Goal: Information Seeking & Learning: Check status

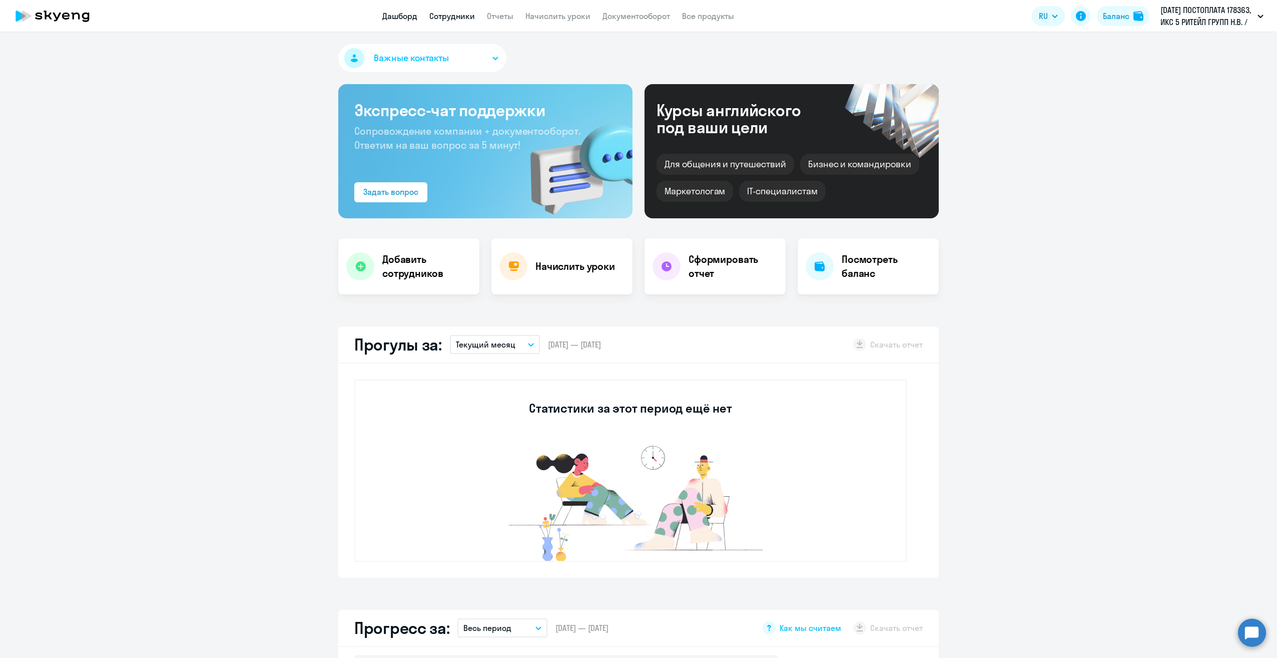
click at [449, 18] on link "Сотрудники" at bounding box center [452, 16] width 46 height 10
select select "30"
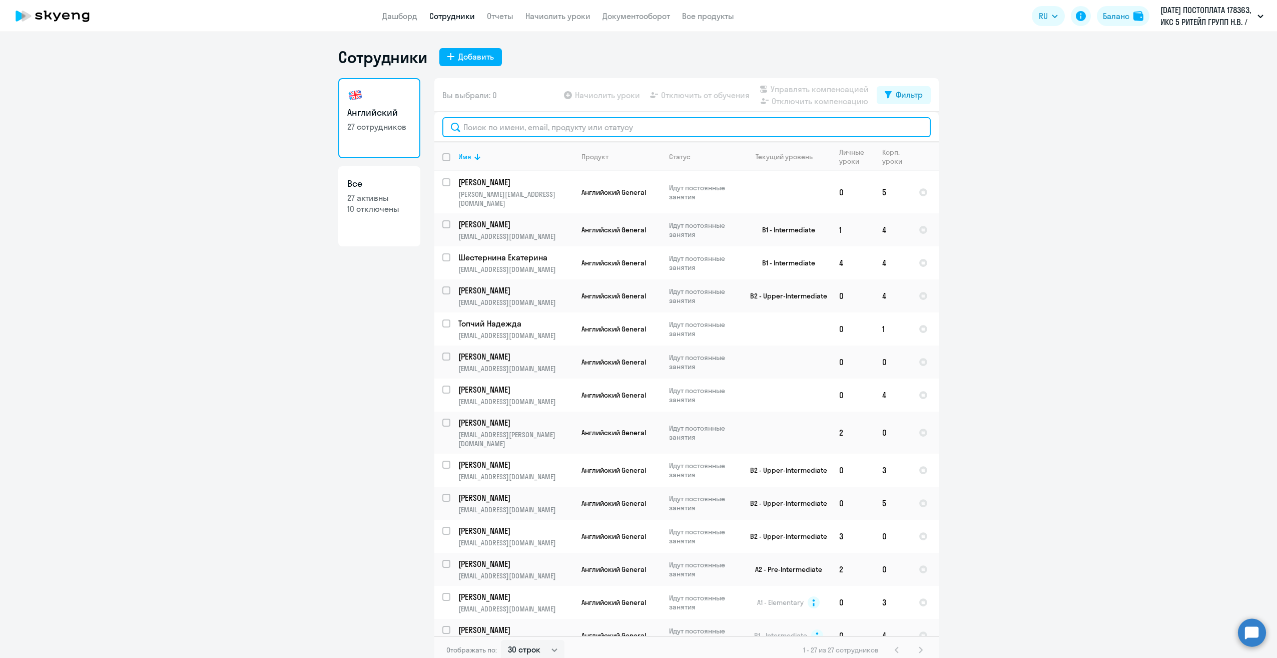
click at [518, 128] on input "text" at bounding box center [686, 127] width 488 height 20
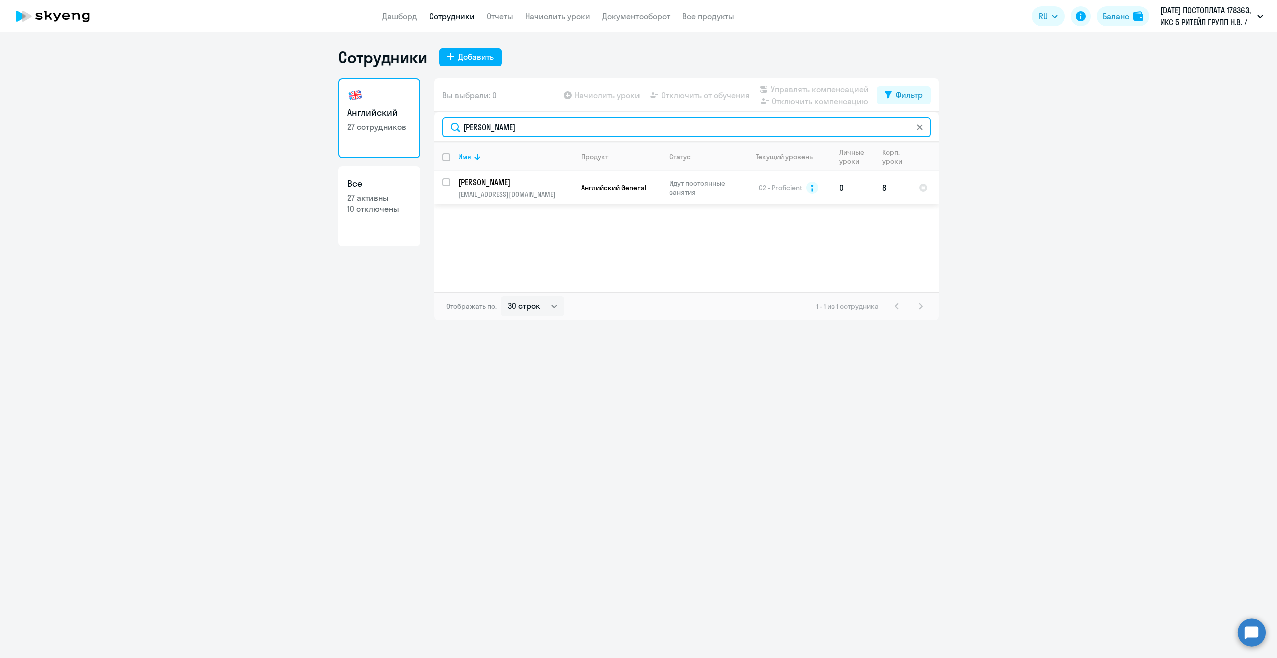
type input "[PERSON_NAME]"
click at [498, 178] on p "[PERSON_NAME]" at bounding box center [514, 182] width 113 height 11
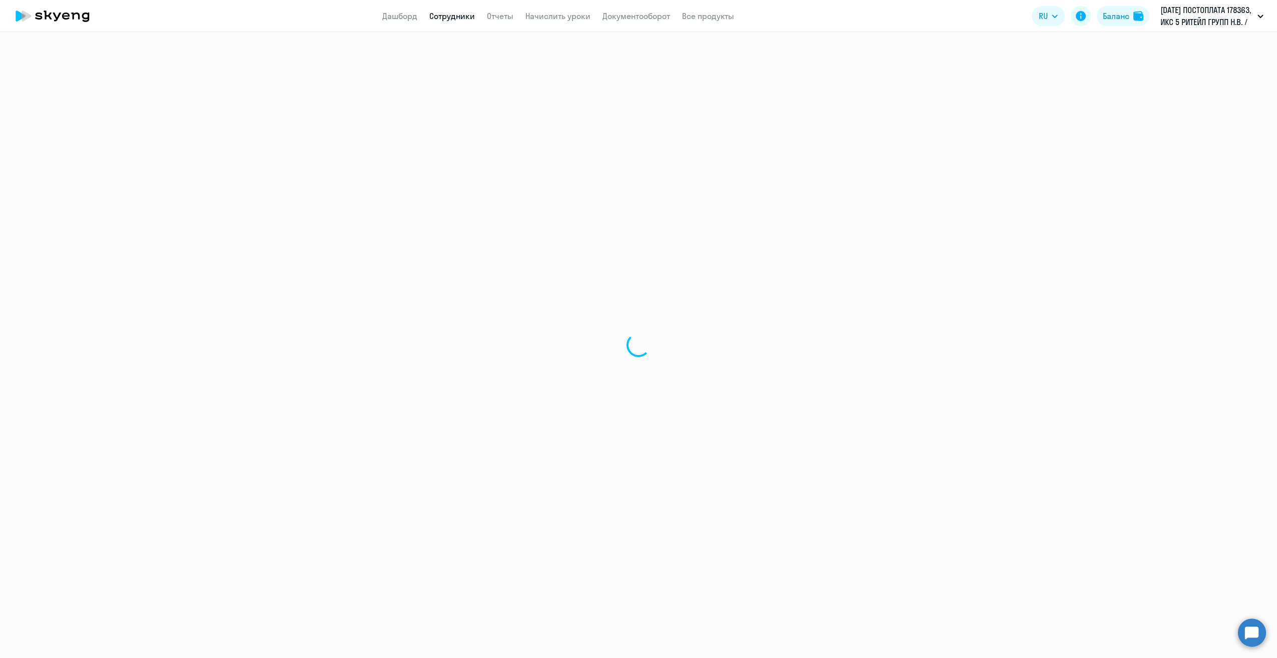
select select "english"
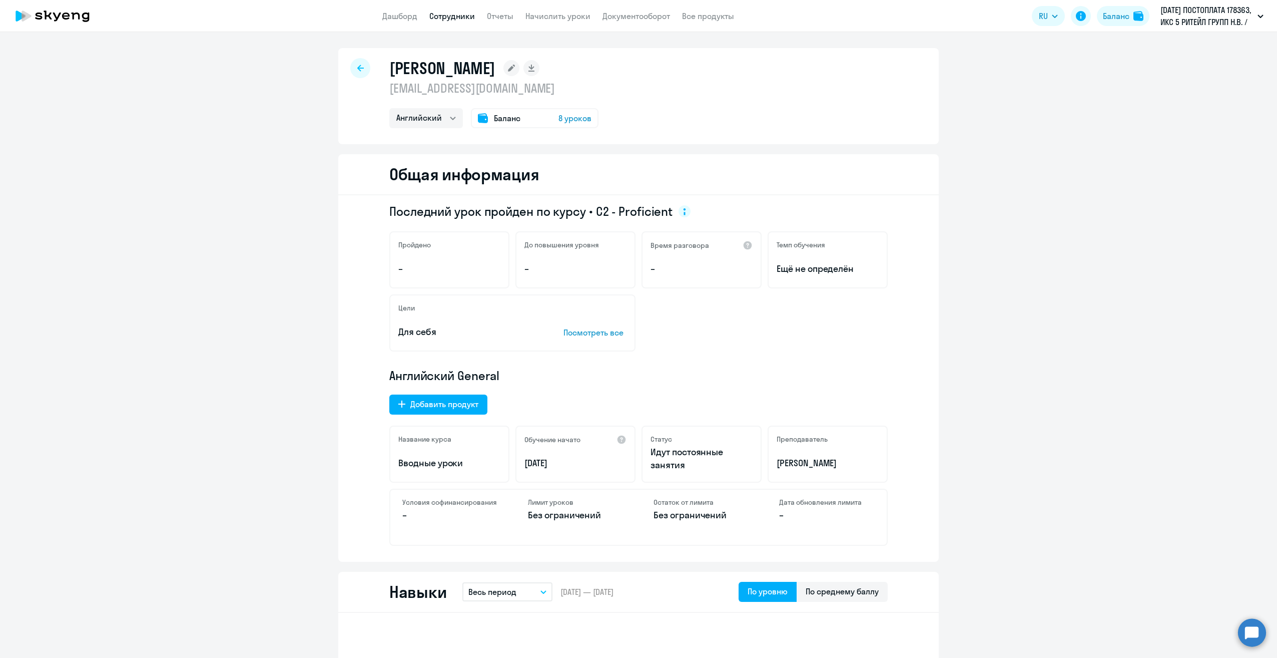
click at [565, 119] on span "8 уроков" at bounding box center [575, 118] width 33 height 12
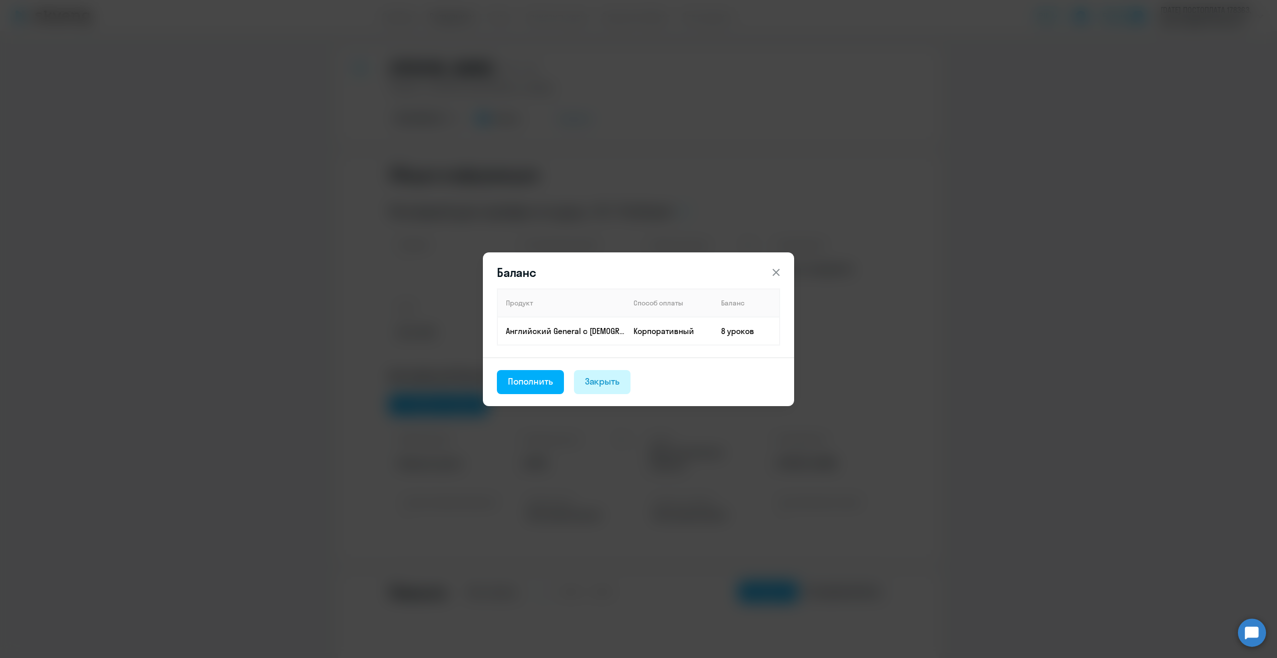
click at [611, 373] on button "Закрыть" at bounding box center [602, 382] width 57 height 24
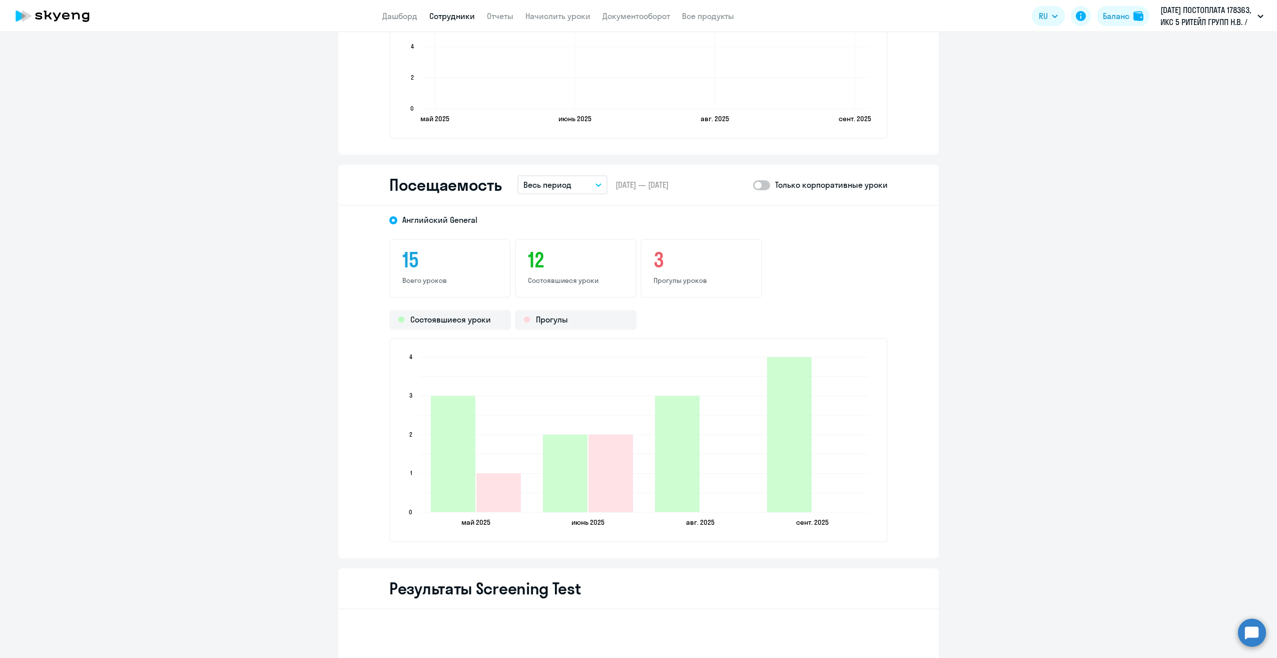
scroll to position [1055, 0]
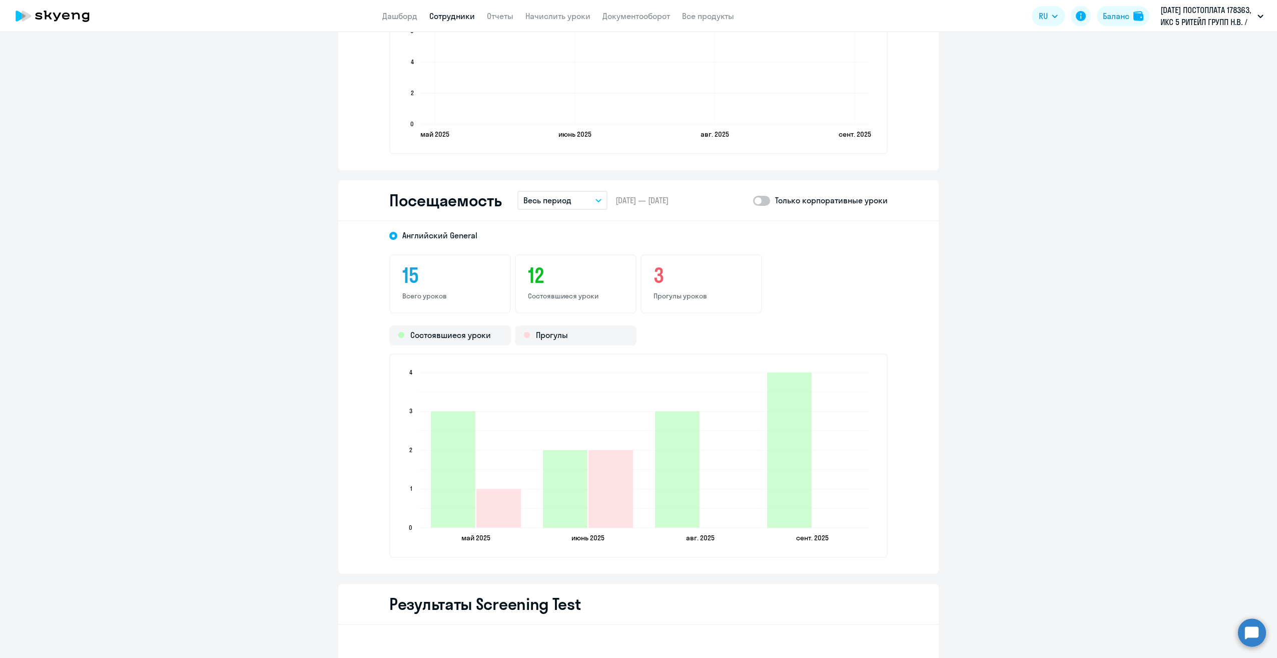
click at [591, 204] on button "Весь период" at bounding box center [562, 200] width 90 height 19
click at [365, 532] on div "[DEMOGRAPHIC_DATA] General 15 Всего уроков 12 Состоявшиеся уроки 3 Прогулы урок…" at bounding box center [638, 397] width 601 height 352
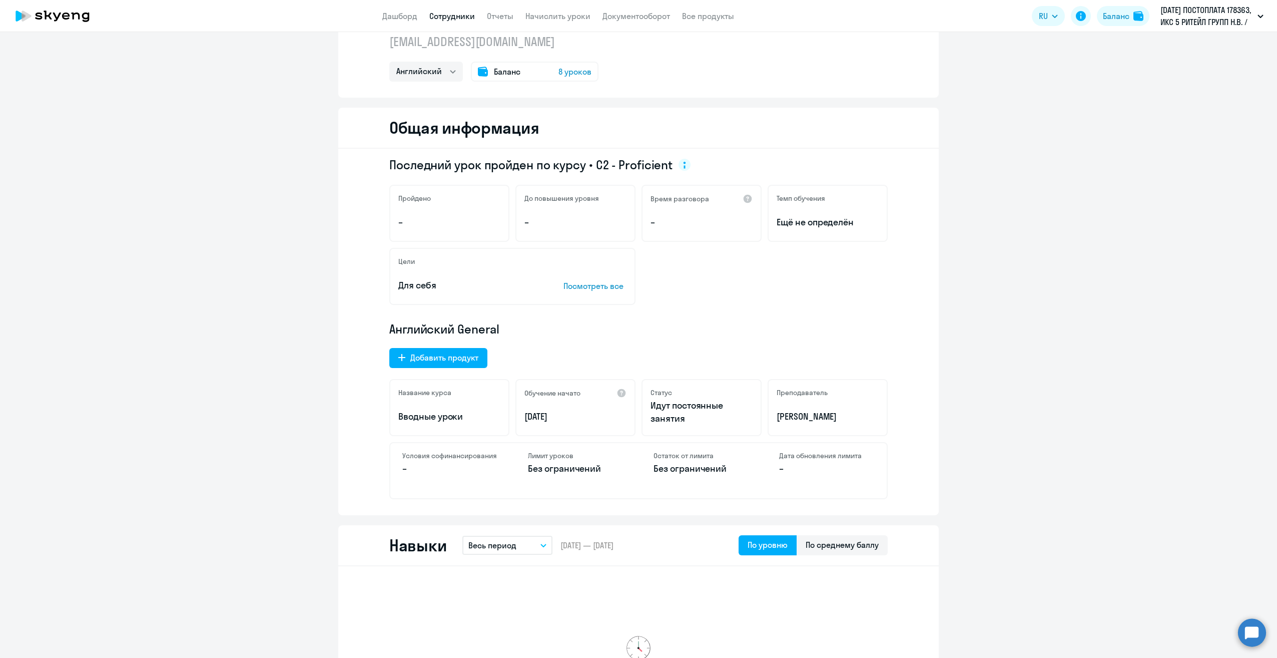
scroll to position [0, 0]
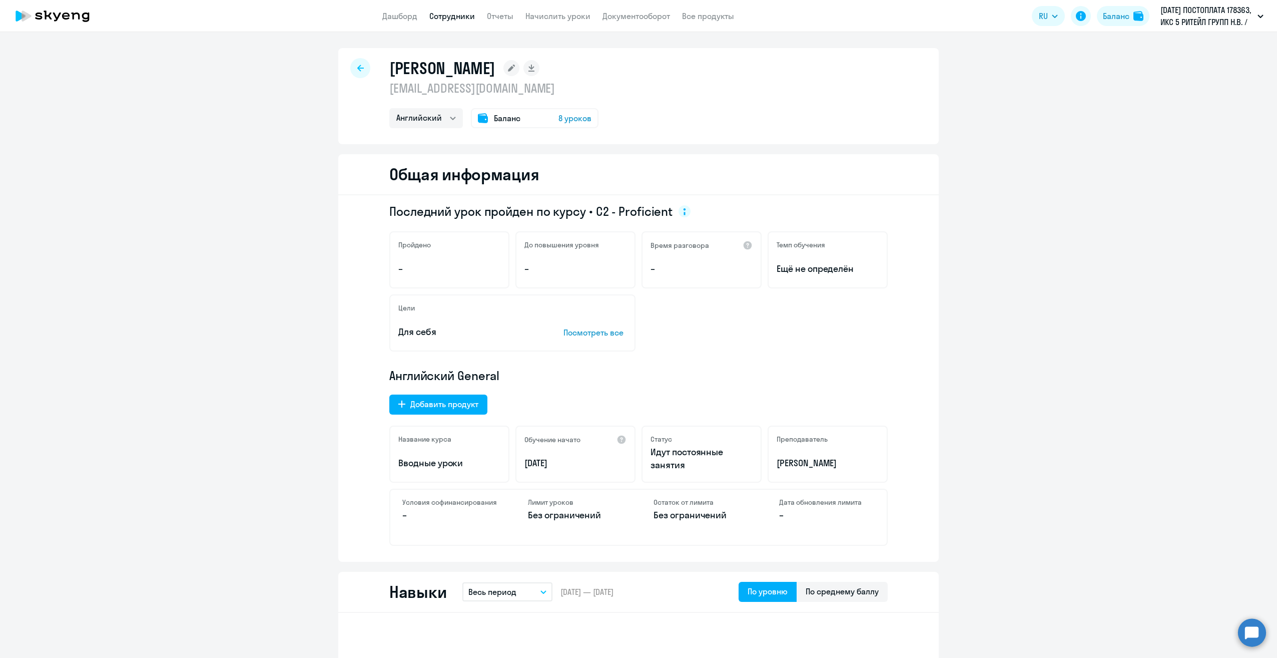
click at [576, 121] on span "8 уроков" at bounding box center [575, 118] width 33 height 12
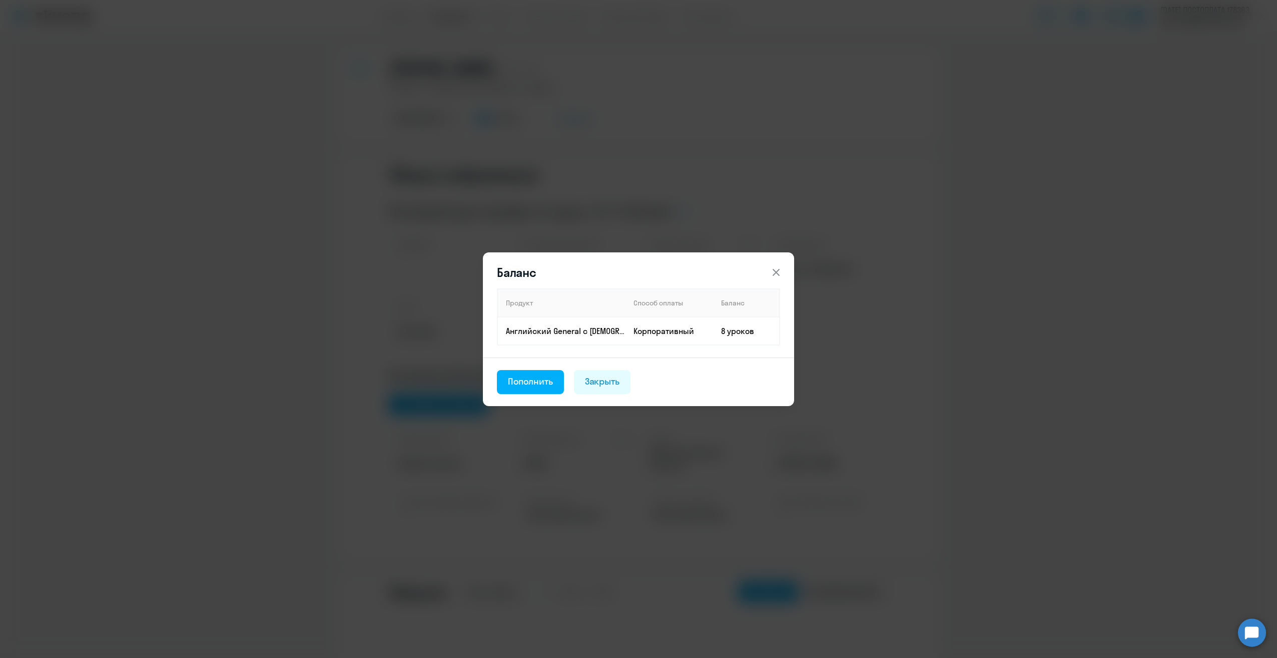
click at [781, 271] on icon at bounding box center [776, 272] width 12 height 12
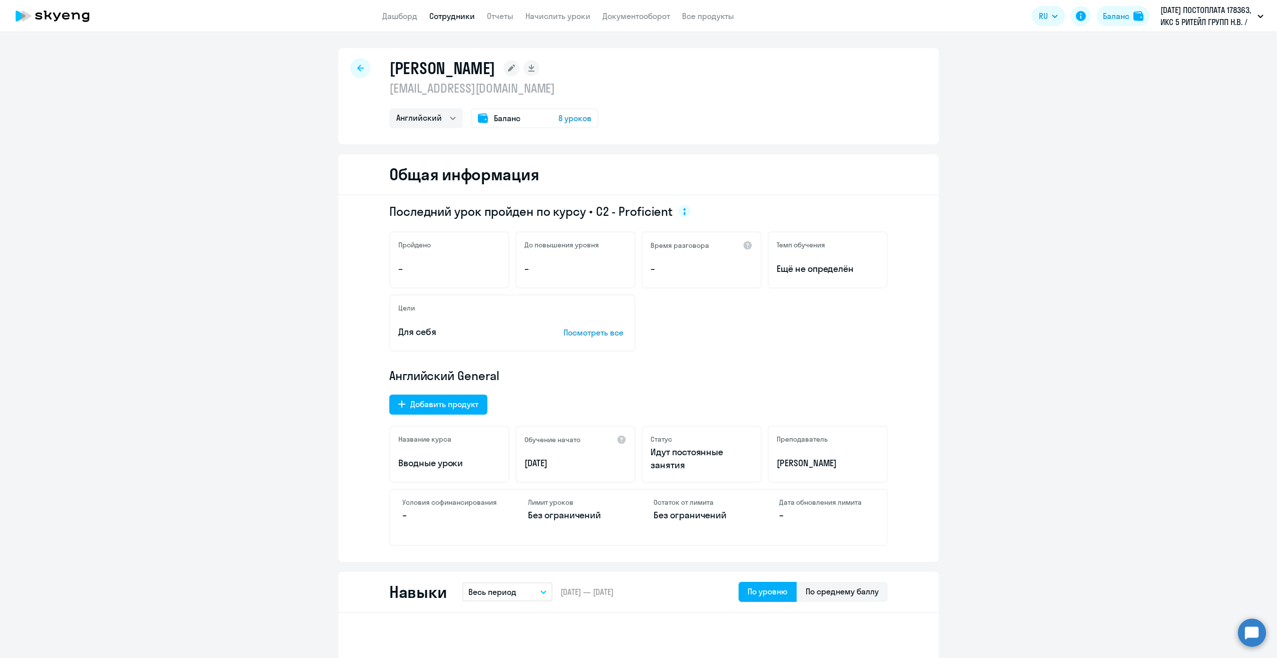
click at [351, 68] on div at bounding box center [360, 68] width 20 height 20
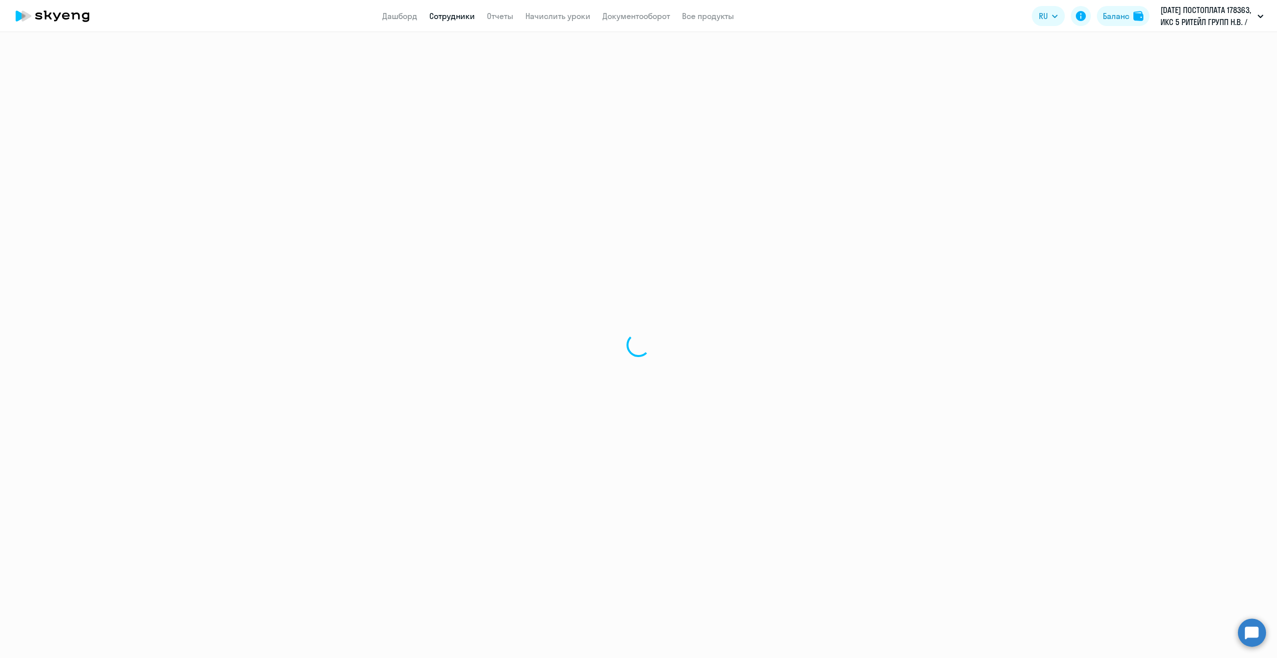
select select "30"
